Goal: Task Accomplishment & Management: Manage account settings

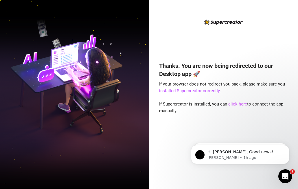
click at [236, 104] on link "click here" at bounding box center [237, 103] width 19 height 5
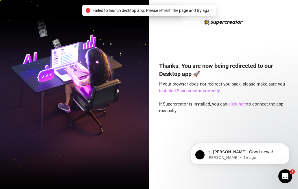
click at [235, 103] on link "click here" at bounding box center [237, 103] width 19 height 5
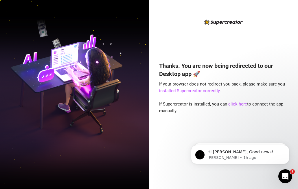
click at [251, 130] on div "Thanks. You are now being redirected to our Desktop app 🚀 If your browser does …" at bounding box center [223, 117] width 129 height 126
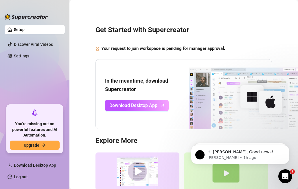
click at [88, 116] on div "Get Started with Supercreator Your request to join workspace is pending for man…" at bounding box center [183, 116] width 217 height 224
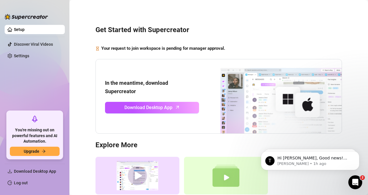
click at [25, 32] on link "Setup" at bounding box center [19, 29] width 11 height 5
click at [25, 27] on link "Setup" at bounding box center [19, 29] width 11 height 5
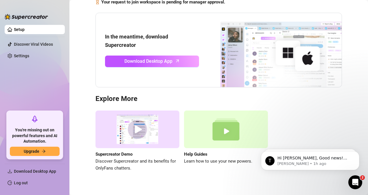
scroll to position [53, 0]
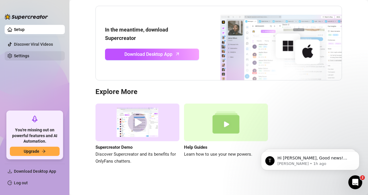
click at [23, 56] on link "Settings" at bounding box center [21, 56] width 15 height 5
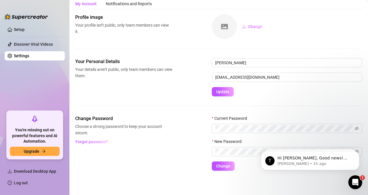
scroll to position [19, 0]
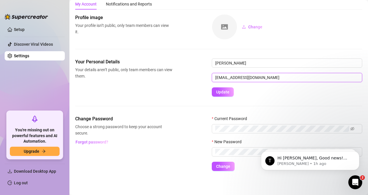
drag, startPoint x: 262, startPoint y: 78, endPoint x: 212, endPoint y: 79, distance: 50.1
click at [212, 79] on input "rubybangcas@gmail.com" at bounding box center [287, 77] width 150 height 9
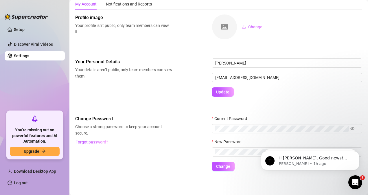
click at [182, 40] on div "Profile image Your profile isn’t public, only team members can view it. Change" at bounding box center [218, 36] width 287 height 44
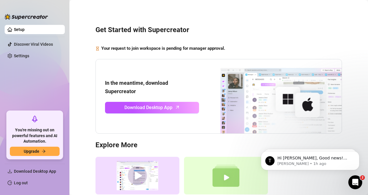
click at [25, 30] on link "Setup" at bounding box center [19, 29] width 11 height 5
click at [25, 32] on link "Setup" at bounding box center [19, 29] width 11 height 5
click at [29, 54] on link "Settings" at bounding box center [21, 56] width 15 height 5
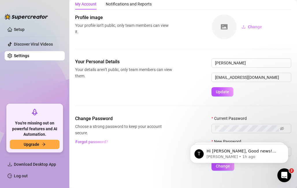
scroll to position [19, 0]
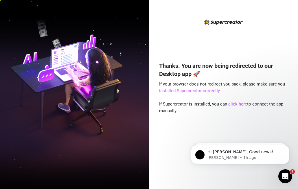
click at [185, 91] on link "installed Supercreator correctly" at bounding box center [189, 90] width 60 height 5
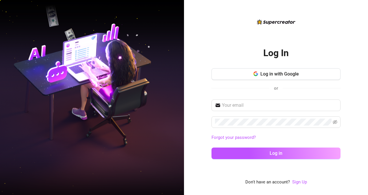
click at [257, 98] on div "Log in with Google or" at bounding box center [276, 83] width 129 height 31
click at [260, 109] on span at bounding box center [276, 106] width 129 height 12
click at [263, 104] on input "text" at bounding box center [279, 105] width 115 height 7
type input "[EMAIL_ADDRESS][DOMAIN_NAME]"
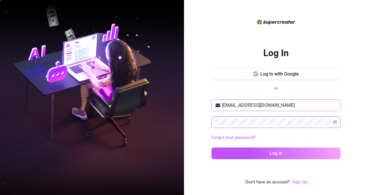
click at [212, 148] on button "Log in" at bounding box center [276, 154] width 129 height 12
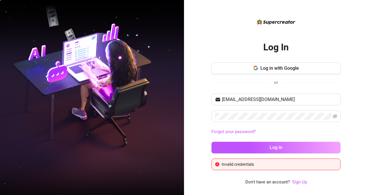
click at [354, 130] on div "Log In Log in with Google or [EMAIL_ADDRESS][DOMAIN_NAME] Forgot your password?…" at bounding box center [276, 97] width 184 height 195
click at [335, 117] on icon "eye-invisible" at bounding box center [335, 116] width 5 height 5
click at [335, 117] on icon "eye" at bounding box center [335, 116] width 5 height 5
click at [244, 132] on link "Forgot your password?" at bounding box center [234, 131] width 44 height 5
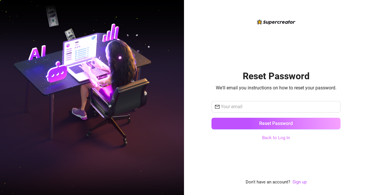
click at [282, 137] on link "Back to Log In" at bounding box center [276, 137] width 28 height 5
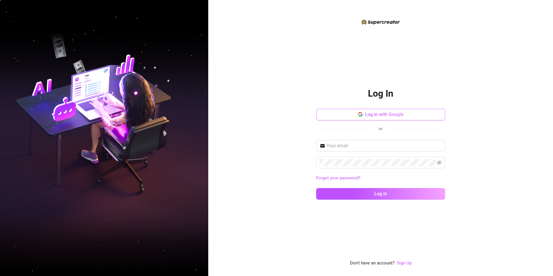
click at [368, 111] on button "Log in with Google" at bounding box center [380, 115] width 129 height 12
